Goal: Navigation & Orientation: Find specific page/section

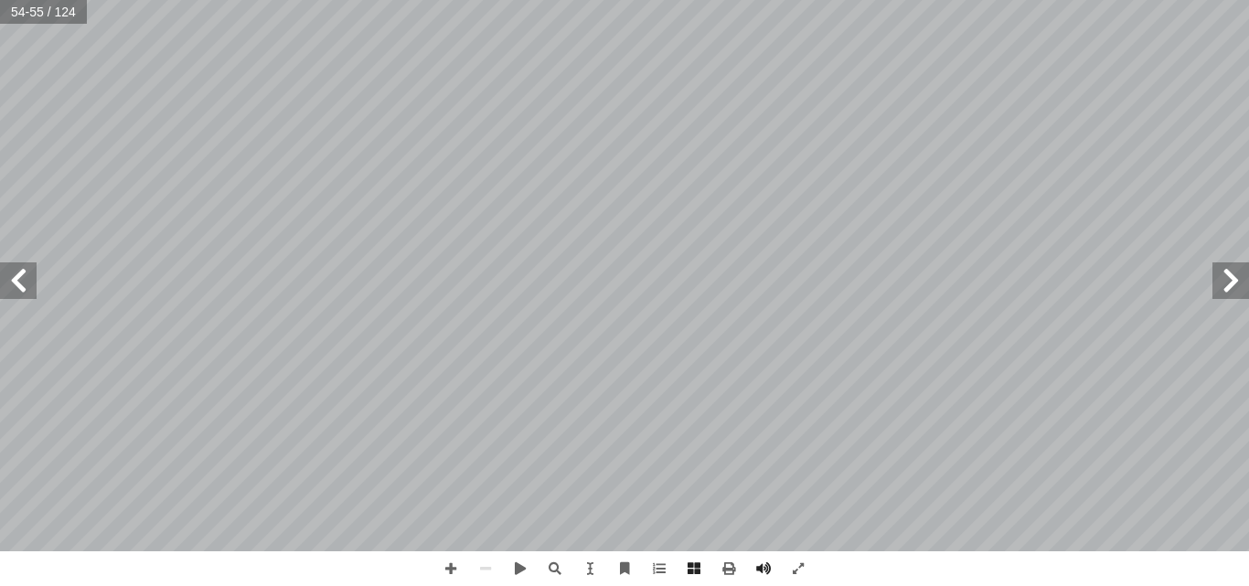
click at [16, 290] on span at bounding box center [18, 280] width 37 height 37
click at [1246, 286] on span at bounding box center [1231, 280] width 37 height 37
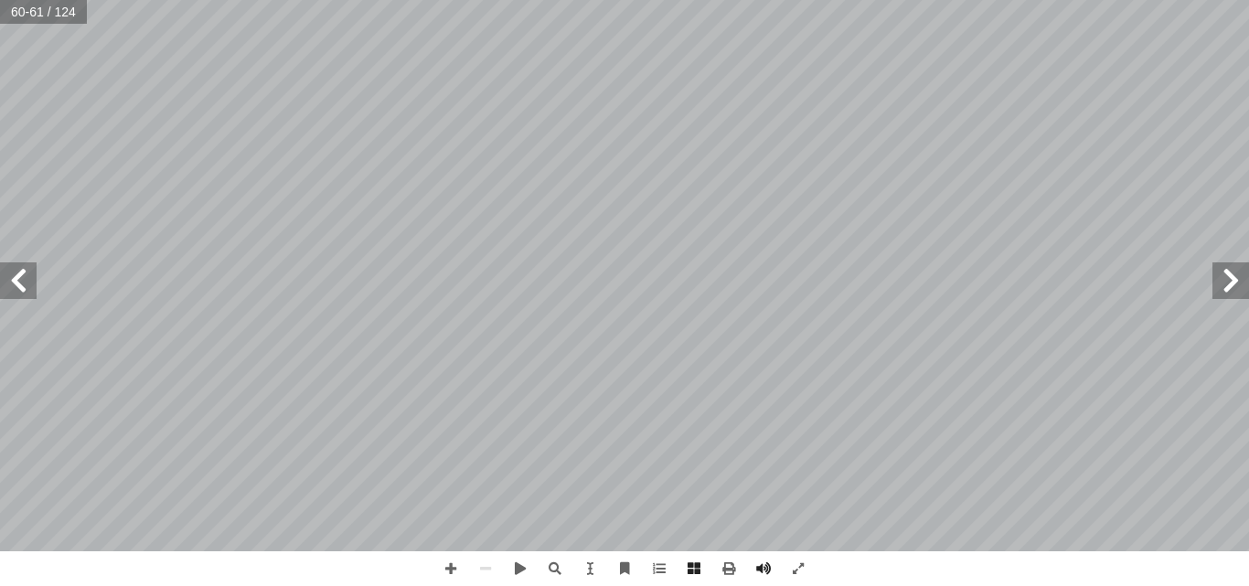
click at [1246, 286] on span at bounding box center [1231, 280] width 37 height 37
click at [27, 286] on span at bounding box center [18, 280] width 37 height 37
click at [441, 566] on span at bounding box center [450, 568] width 35 height 35
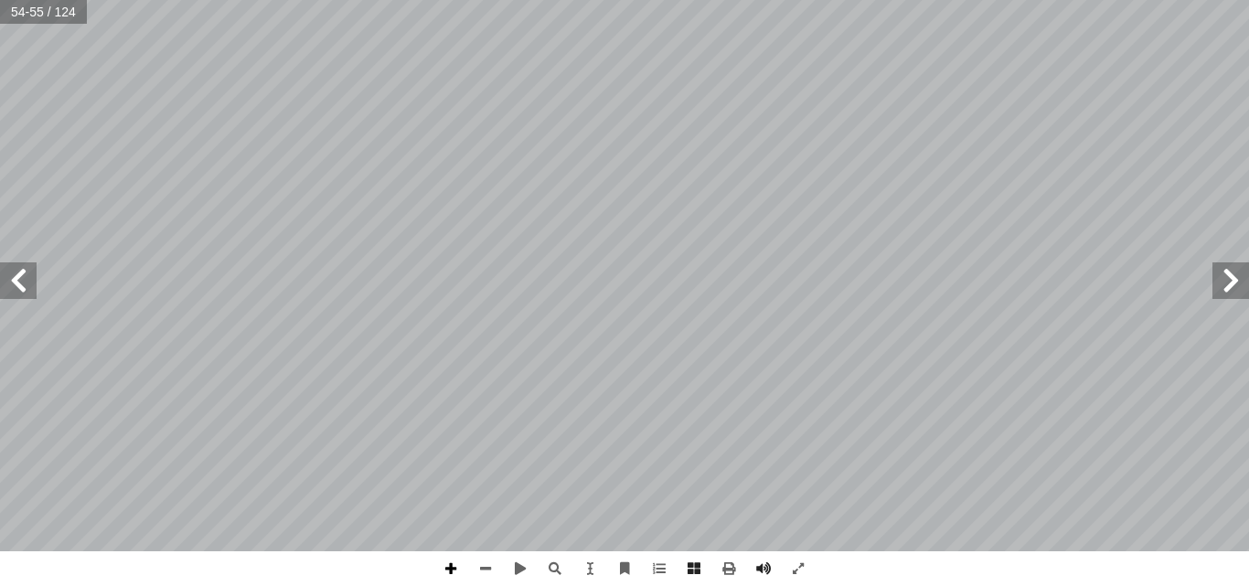
click at [449, 570] on span at bounding box center [450, 568] width 35 height 35
click at [13, 294] on span at bounding box center [18, 280] width 37 height 37
click at [0, 297] on span at bounding box center [18, 280] width 37 height 37
click at [459, 566] on span at bounding box center [450, 568] width 35 height 35
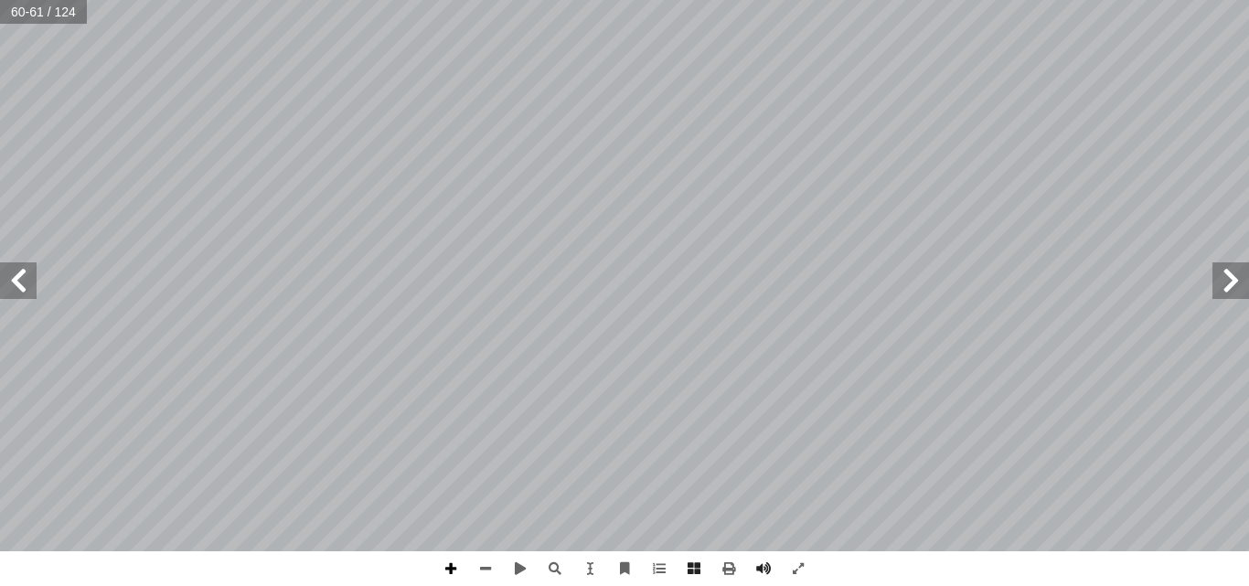
click at [452, 571] on span at bounding box center [450, 568] width 35 height 35
